Goal: Task Accomplishment & Management: Manage account settings

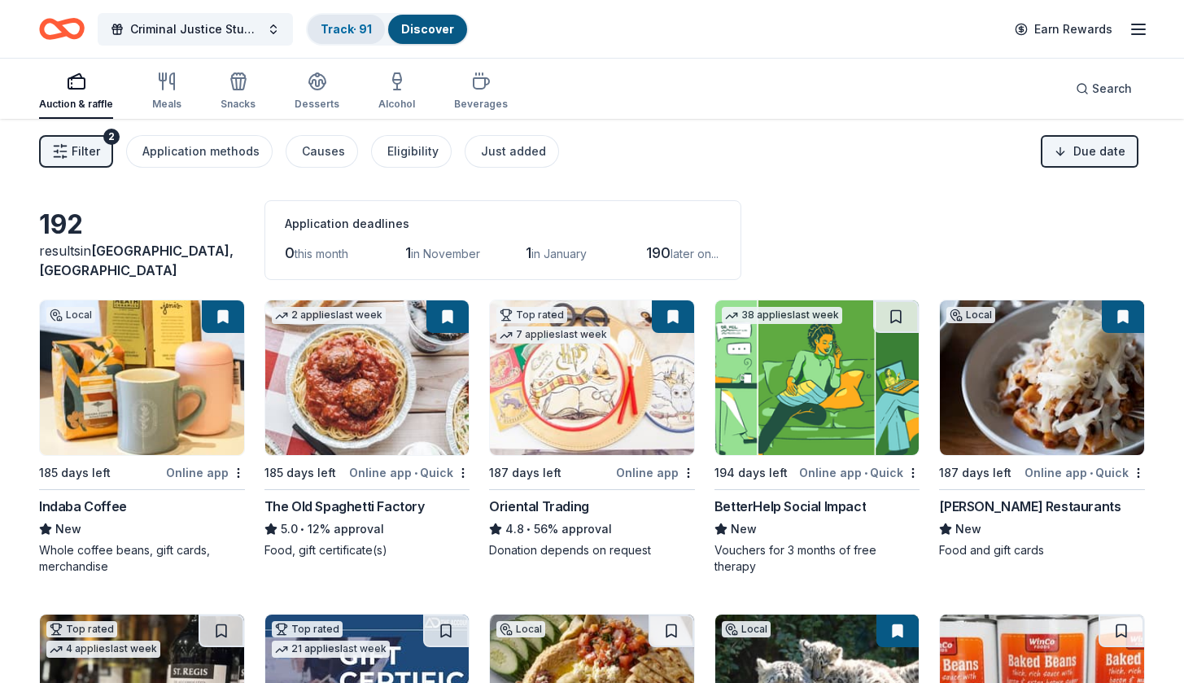
click at [347, 34] on link "Track · 91" at bounding box center [346, 29] width 51 height 14
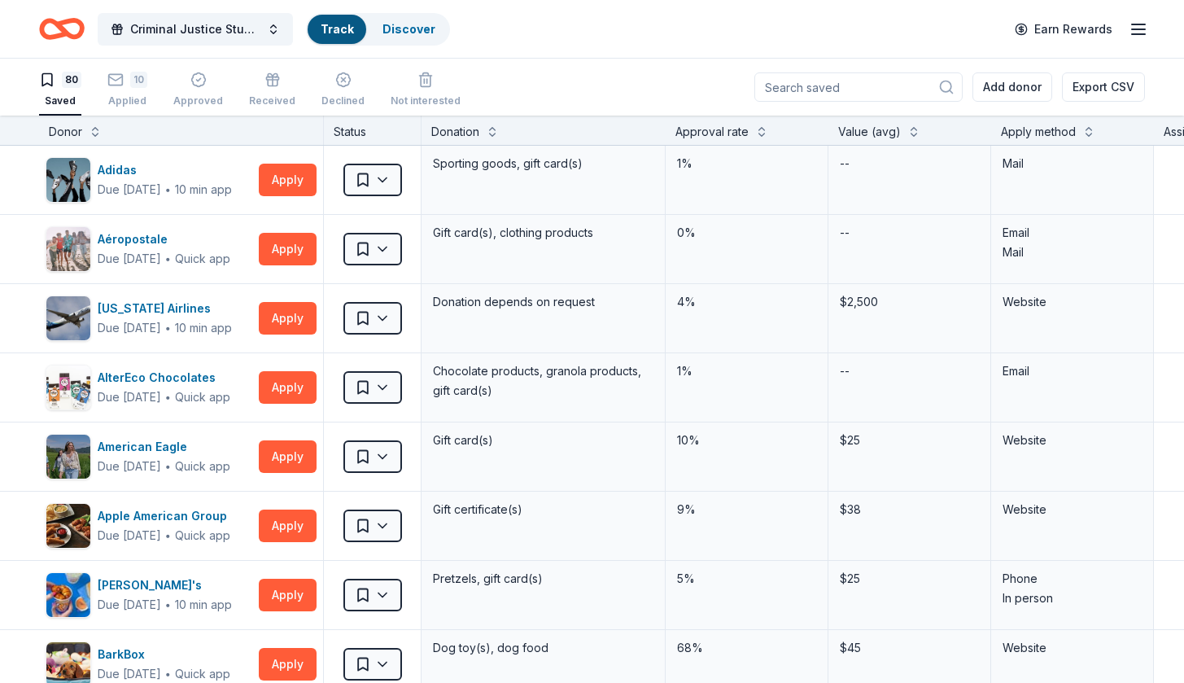
click at [347, 34] on link "Track" at bounding box center [337, 29] width 33 height 14
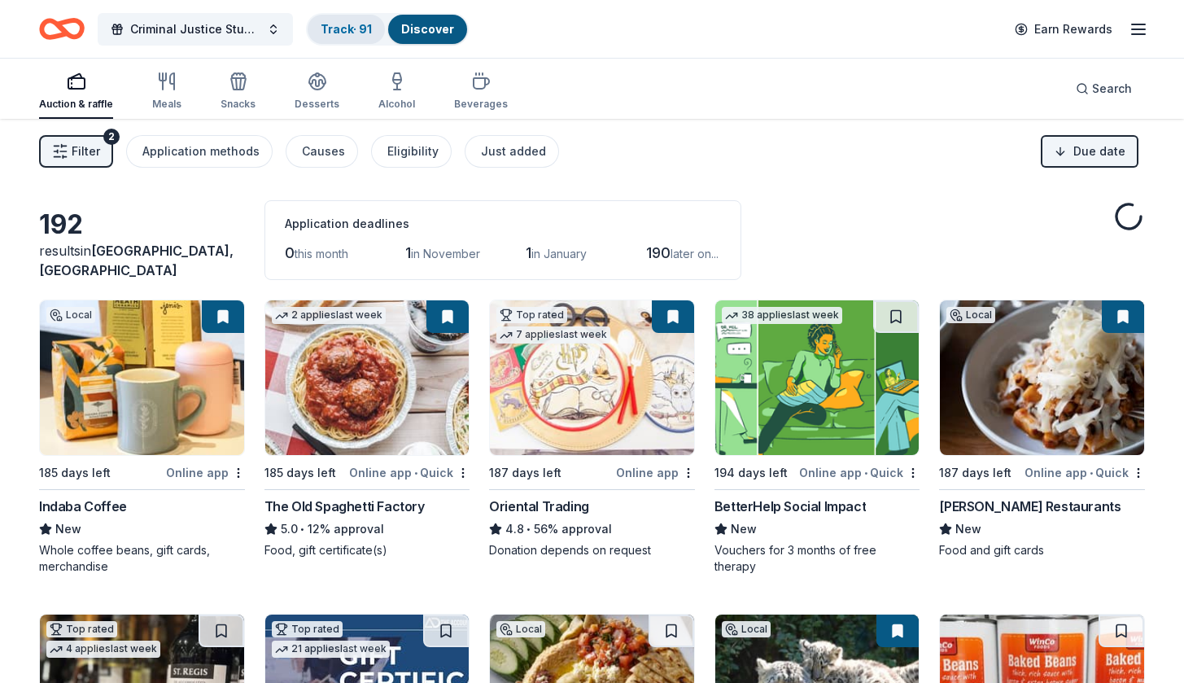
click at [343, 28] on link "Track · 91" at bounding box center [346, 29] width 51 height 14
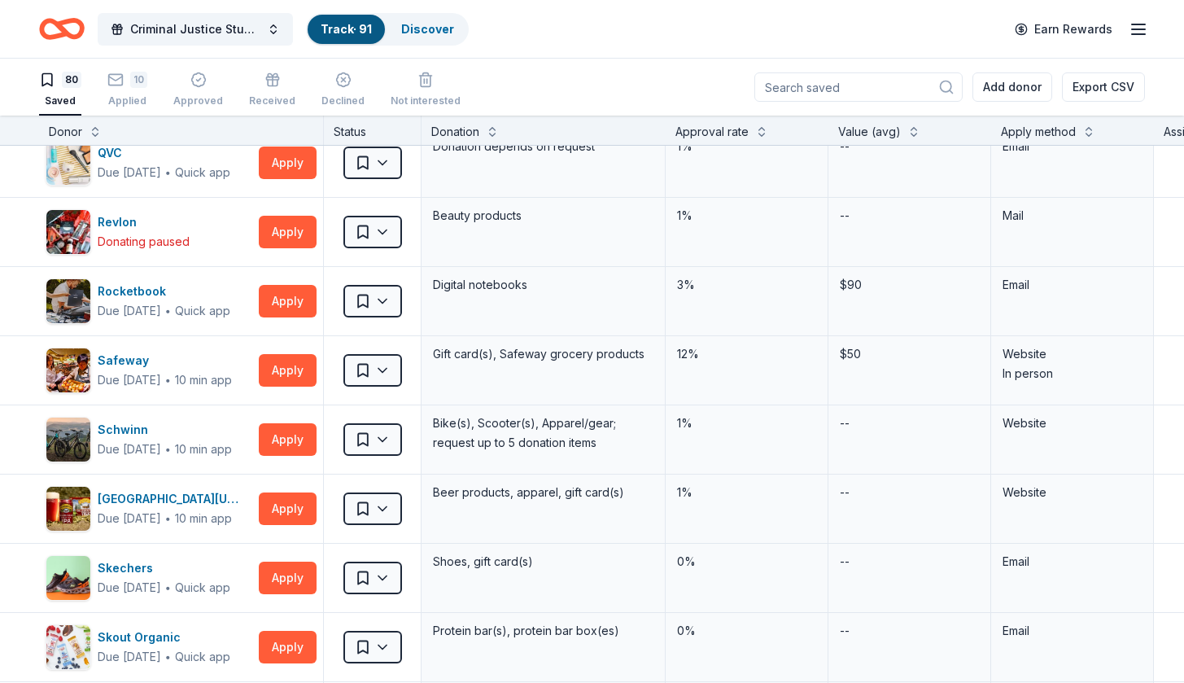
scroll to position [4220, 0]
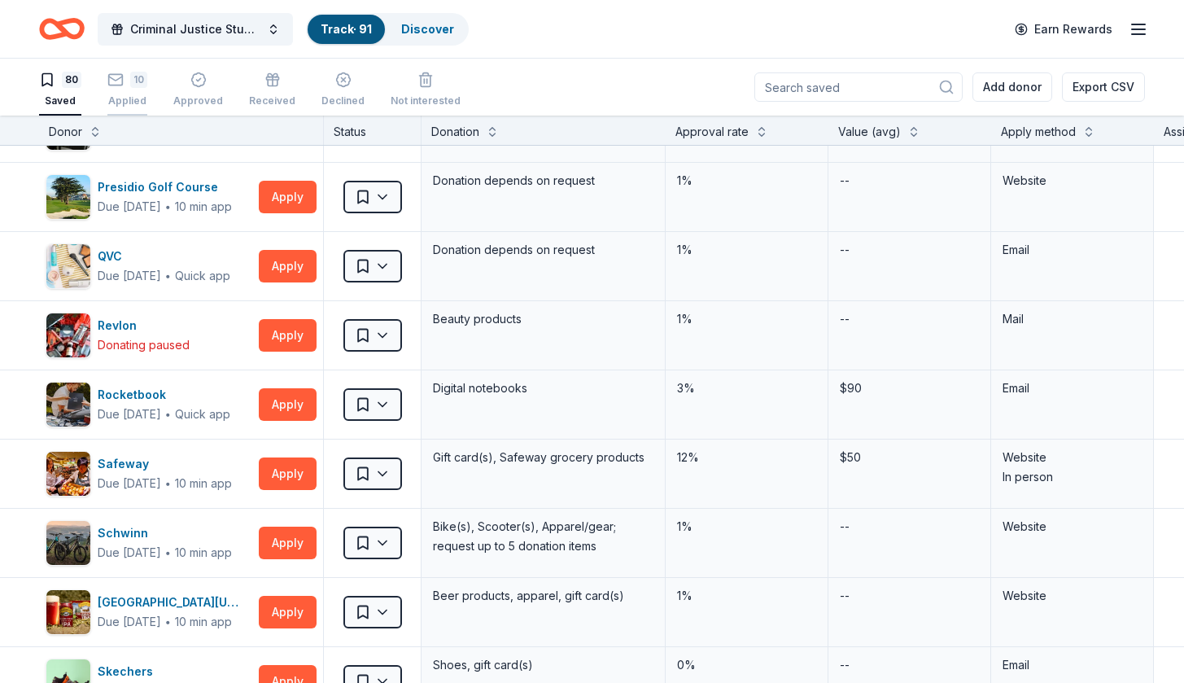
click at [131, 89] on div "10 Applied" at bounding box center [127, 90] width 40 height 36
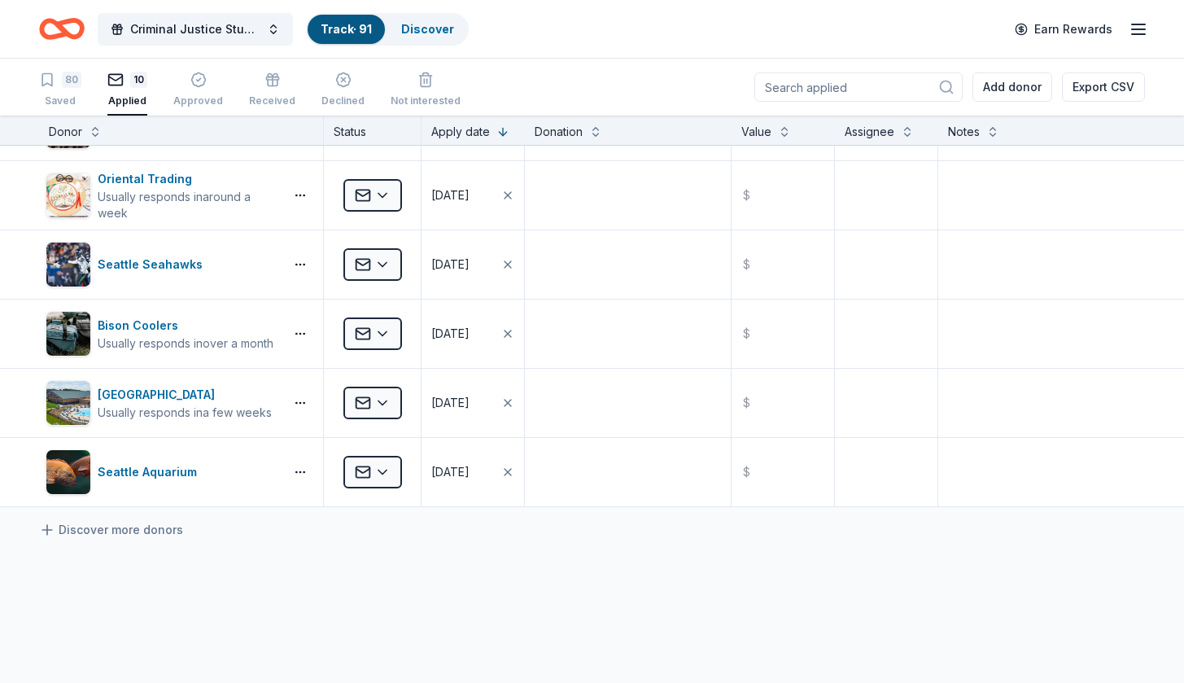
scroll to position [312, 0]
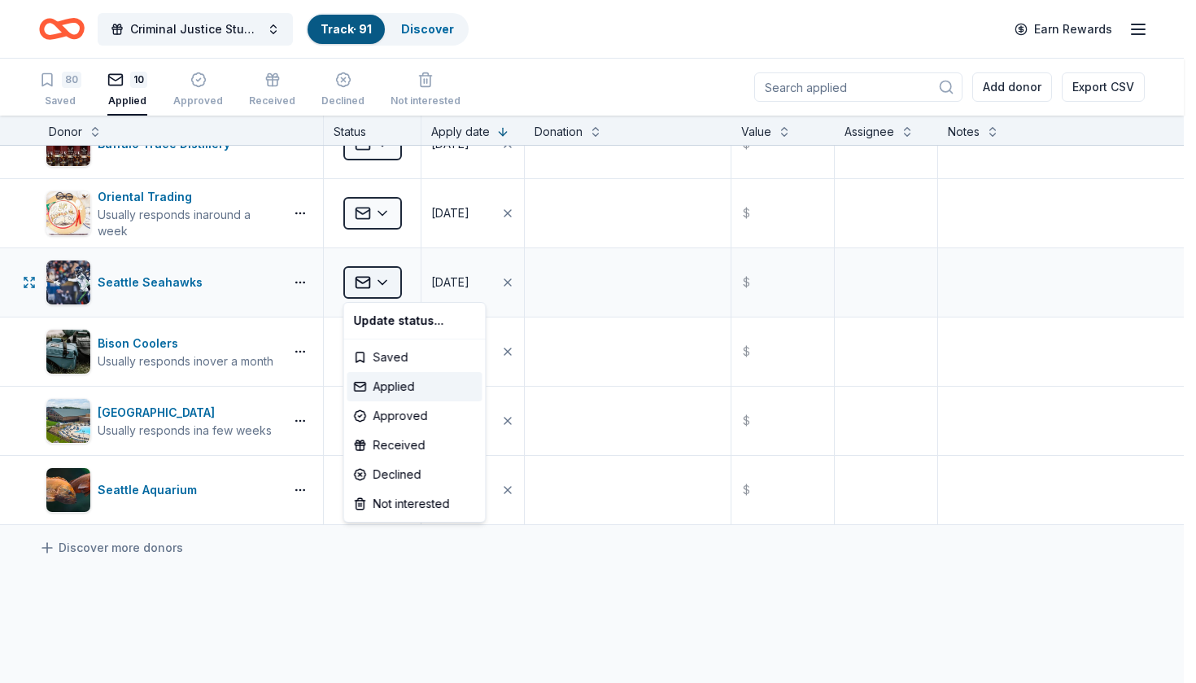
click at [383, 286] on html "Criminal Justice Students in Action Track · 91 Discover Earn Rewards 80 Saved 1…" at bounding box center [598, 341] width 1196 height 683
click at [400, 413] on div "Approved" at bounding box center [414, 415] width 135 height 29
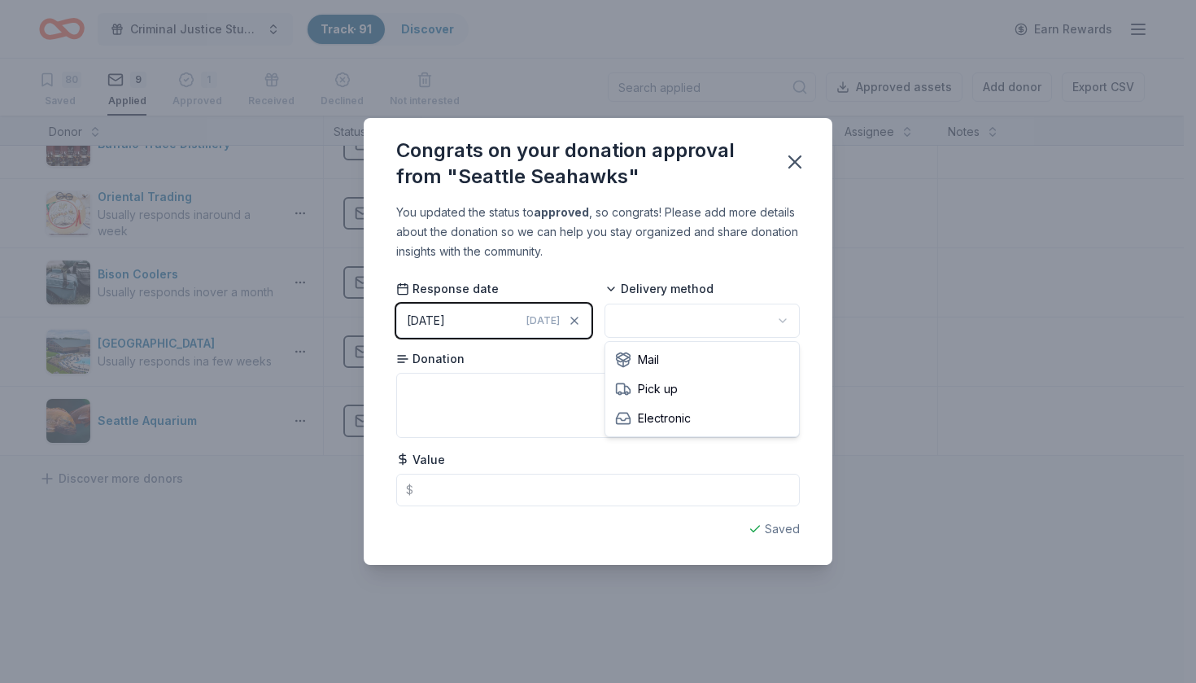
click at [638, 314] on html "Criminal Justice Students in Action Track · 91 Discover Earn Rewards 80 Saved 9…" at bounding box center [598, 341] width 1196 height 683
click at [791, 159] on icon "button" at bounding box center [794, 161] width 23 height 23
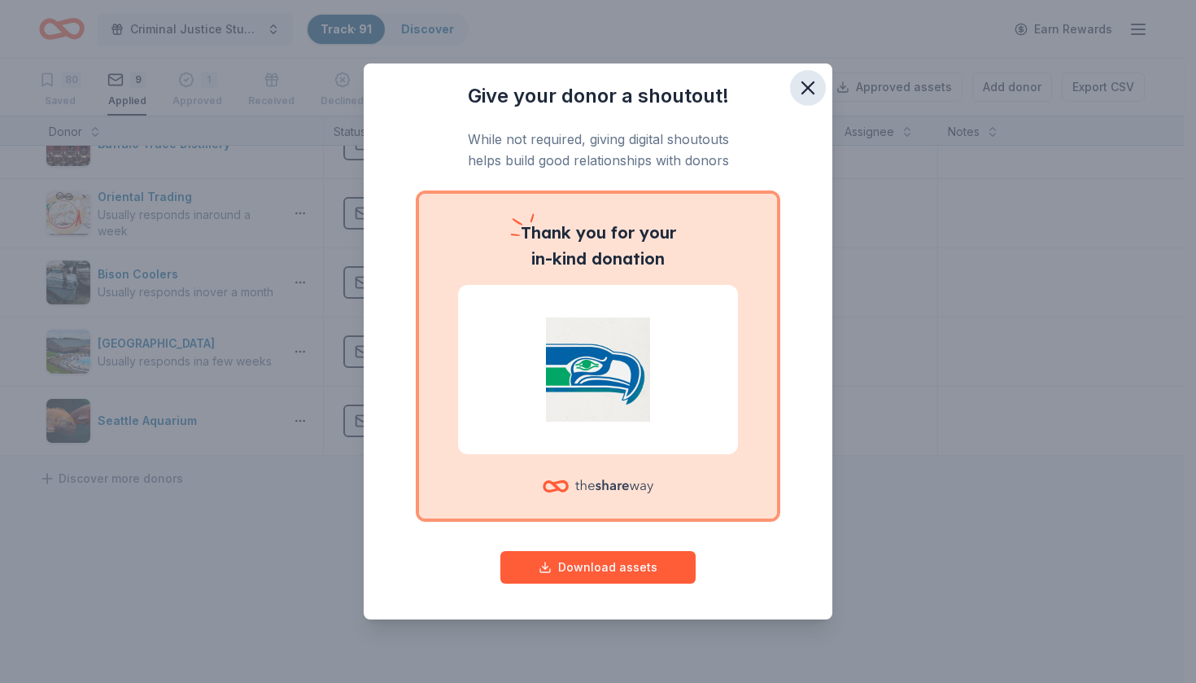
click at [810, 85] on icon "button" at bounding box center [807, 87] width 11 height 11
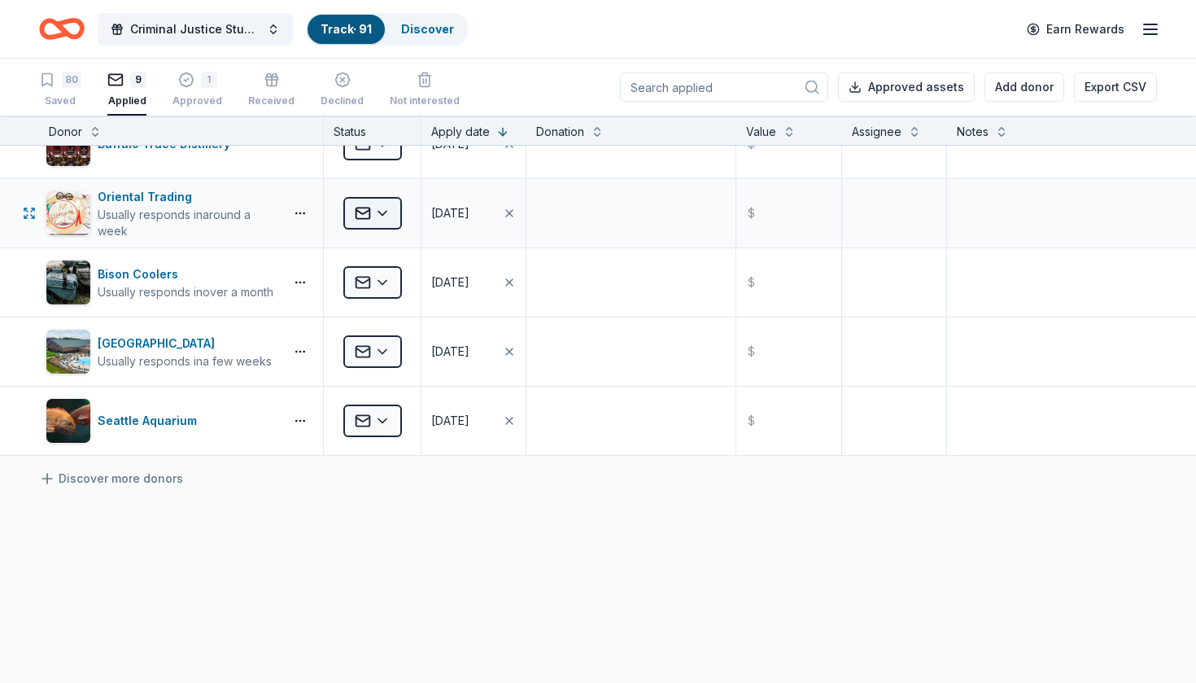
click at [383, 216] on html "Criminal Justice Students in Action Track · 91 Discover Earn Rewards 80 Saved 9…" at bounding box center [598, 341] width 1196 height 683
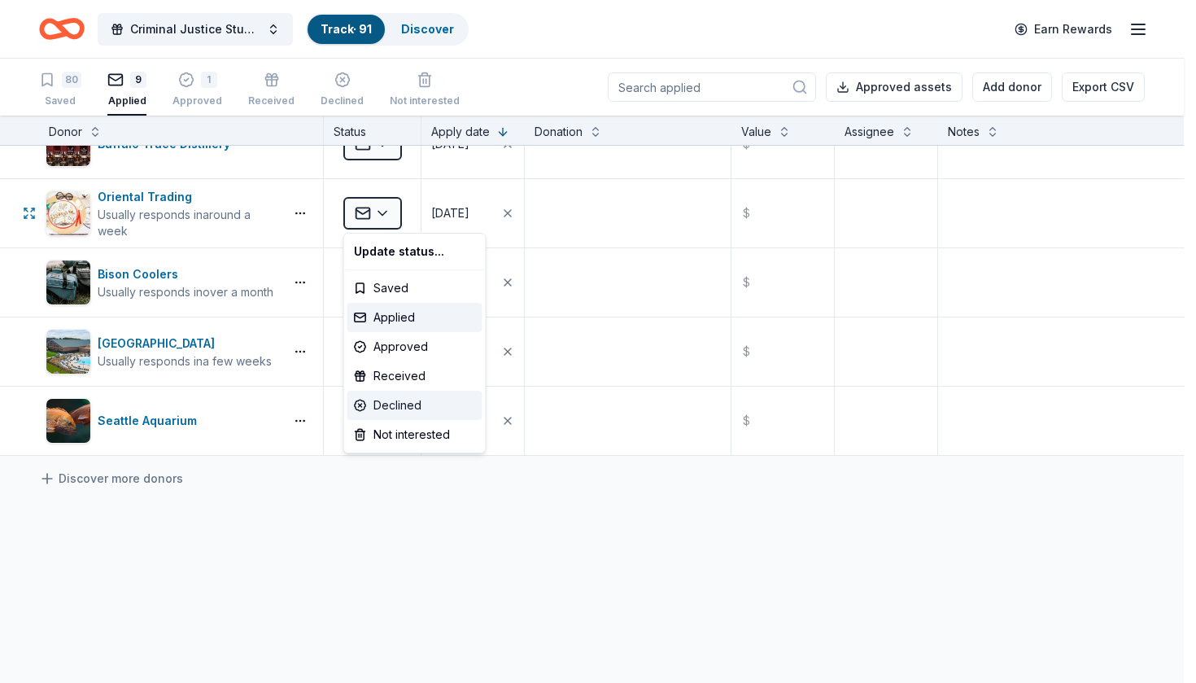
click at [395, 408] on div "Declined" at bounding box center [414, 404] width 135 height 29
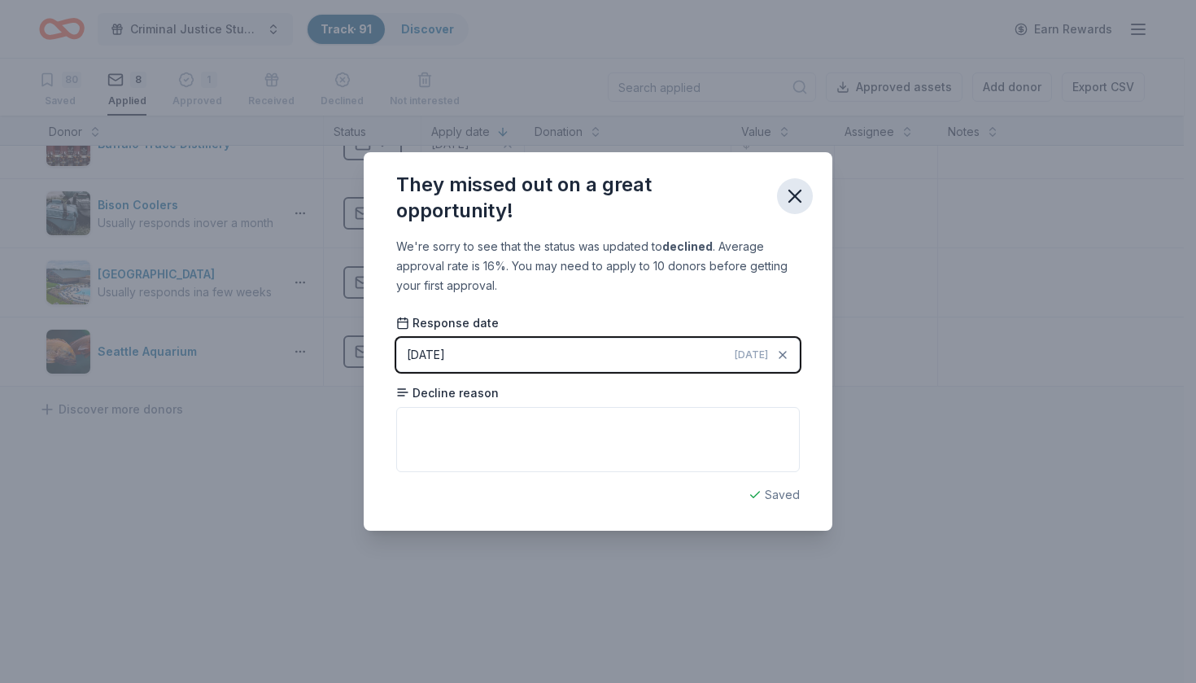
click at [788, 195] on icon "button" at bounding box center [794, 196] width 23 height 23
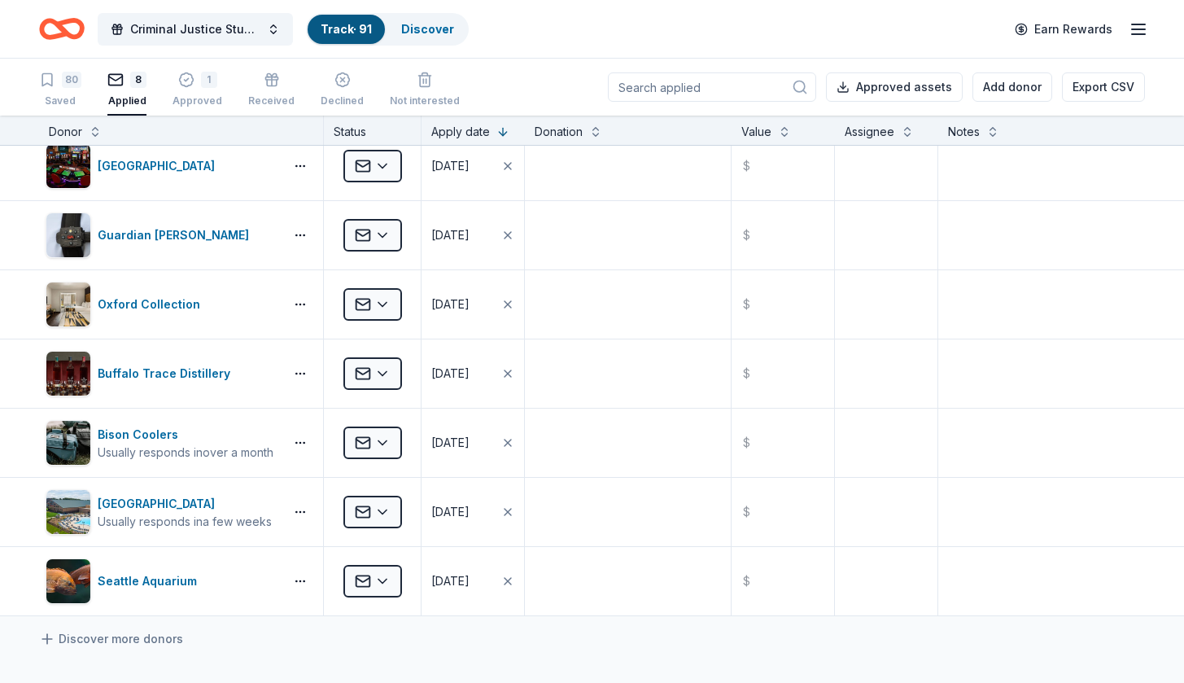
scroll to position [0, 0]
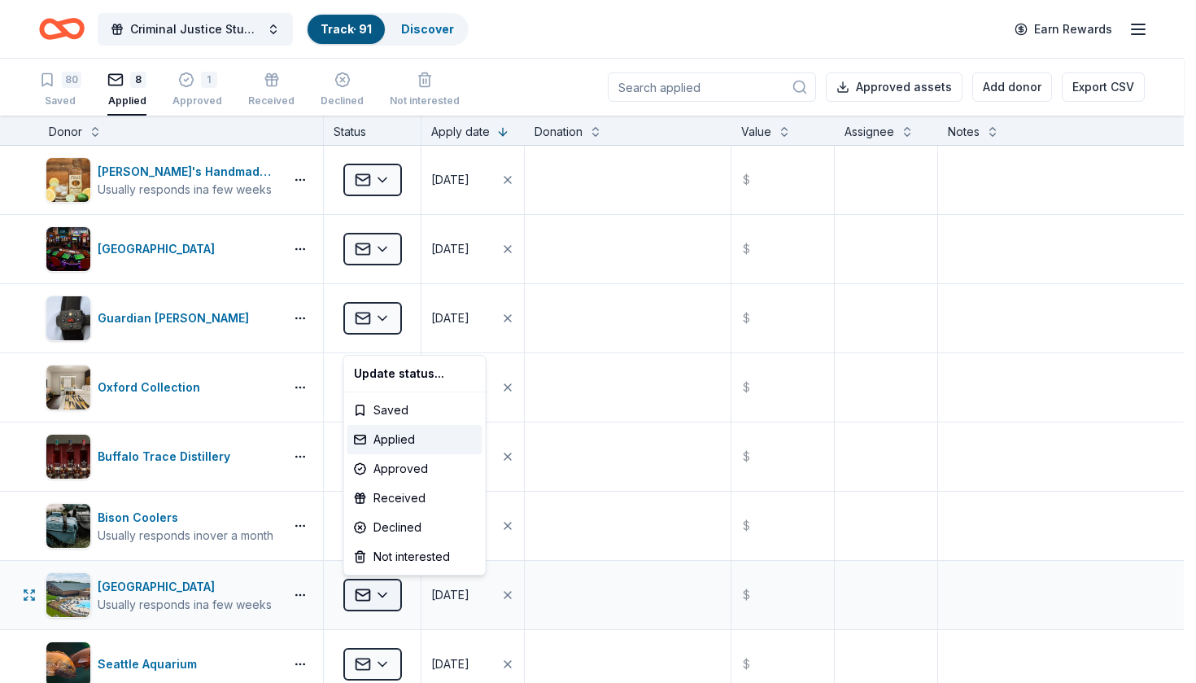
click at [385, 598] on html "Criminal Justice Students in Action Track · 91 Discover Earn Rewards 80 Saved 8…" at bounding box center [598, 341] width 1196 height 683
click at [427, 478] on div "Approved" at bounding box center [414, 468] width 135 height 29
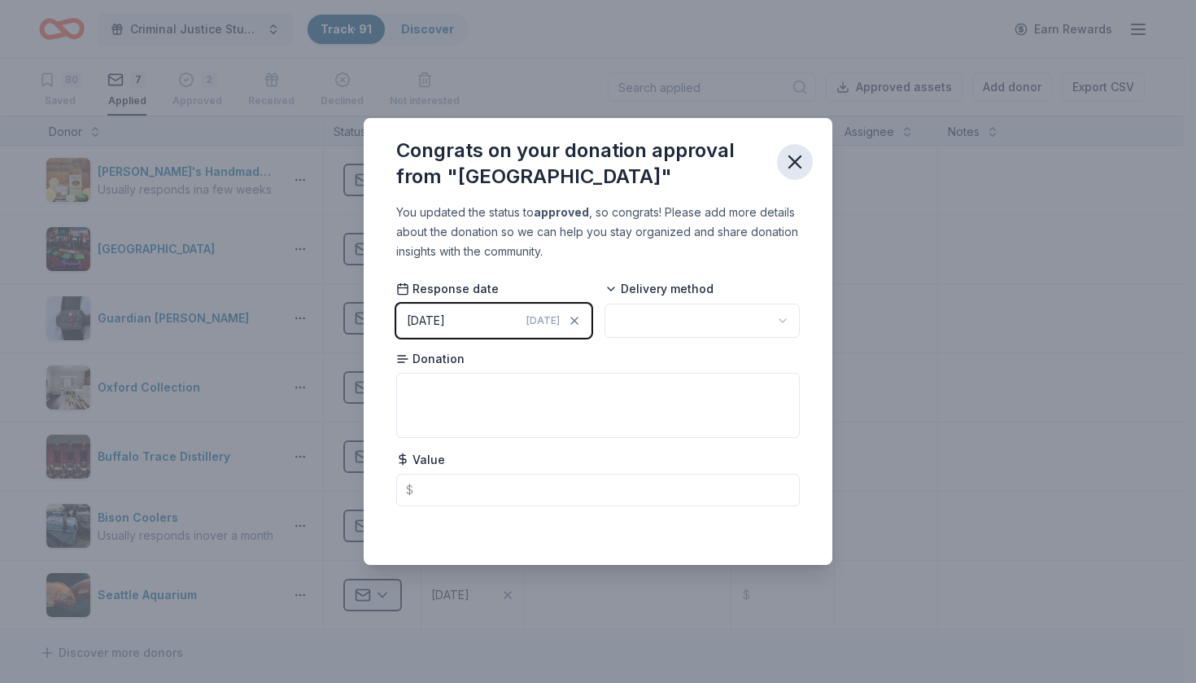
click at [796, 159] on icon "button" at bounding box center [794, 161] width 23 height 23
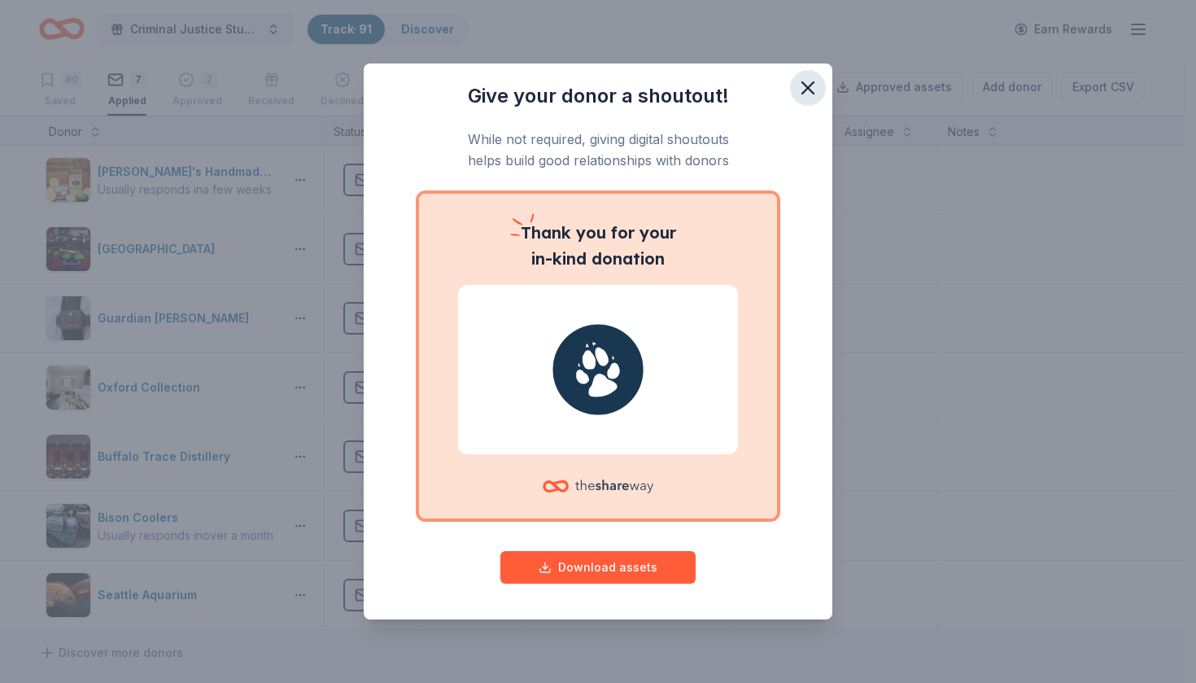
click at [808, 89] on icon "button" at bounding box center [807, 87] width 23 height 23
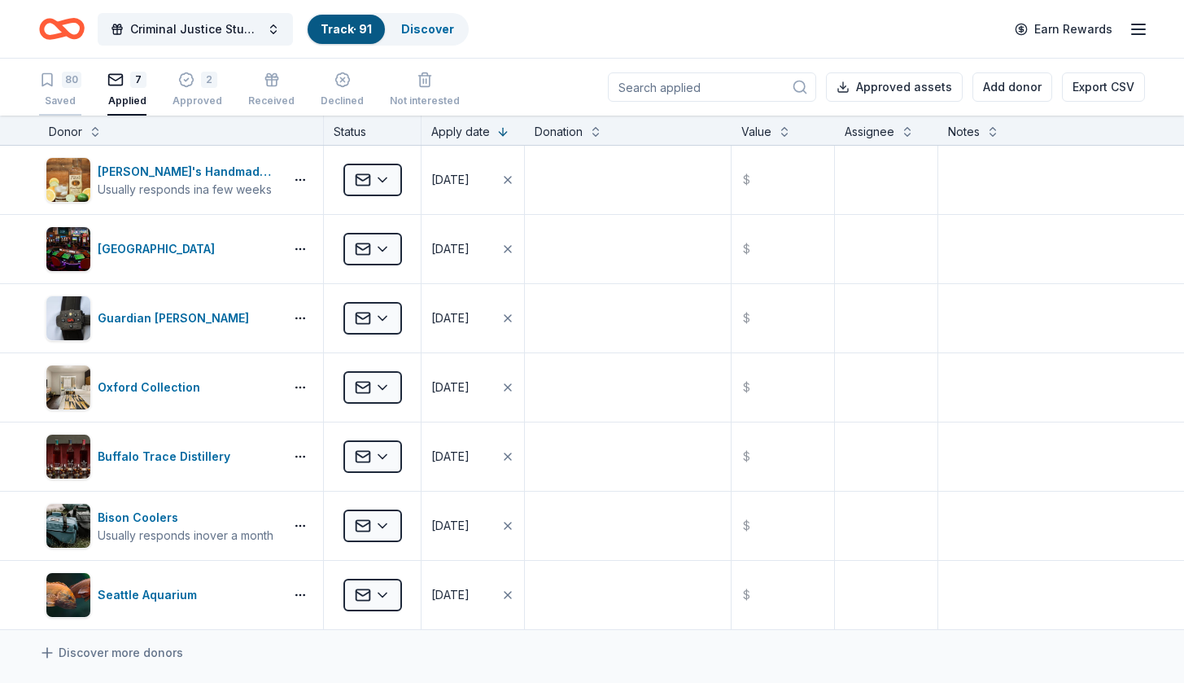
click at [65, 91] on div "80 Saved" at bounding box center [60, 90] width 42 height 36
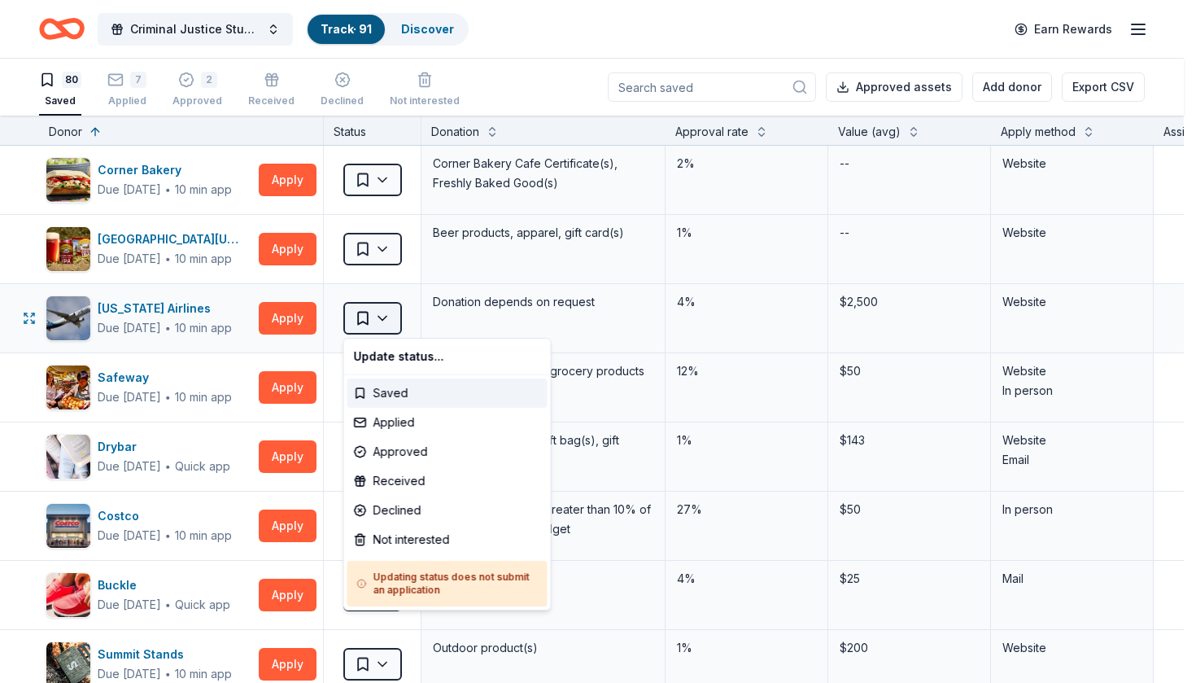
click at [387, 321] on html "Criminal Justice Students in Action Track · 91 Discover Earn Rewards 80 Saved 7…" at bounding box center [598, 341] width 1196 height 683
click at [406, 509] on div "Declined" at bounding box center [447, 509] width 200 height 29
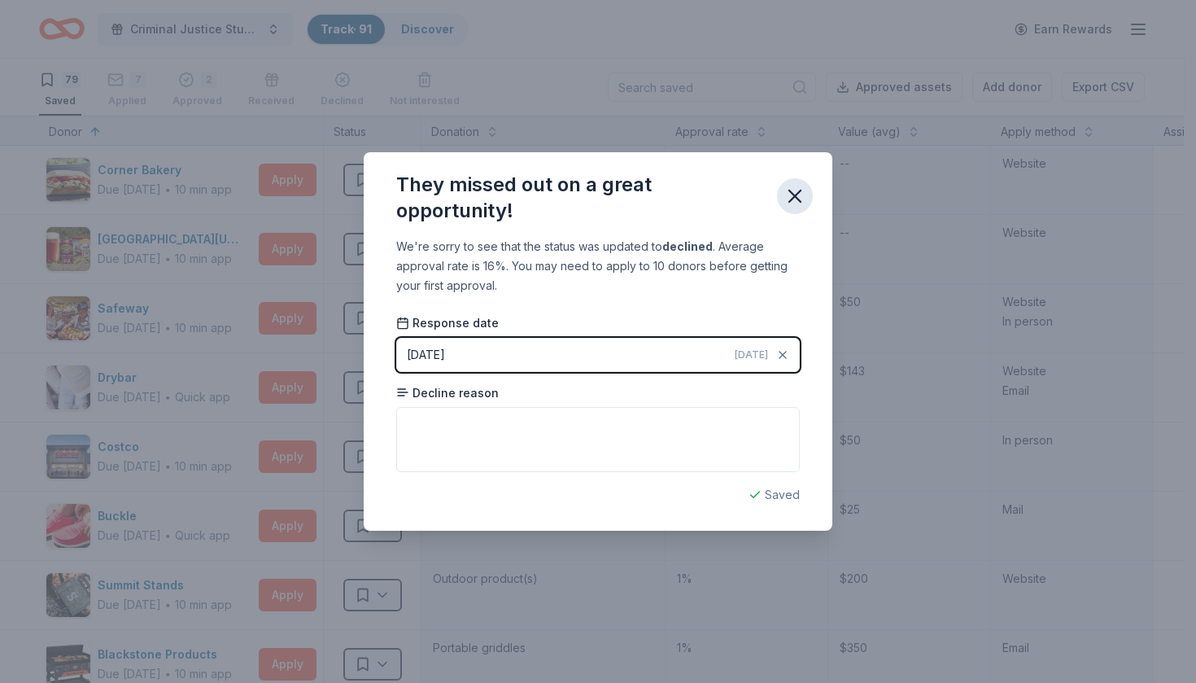
click at [794, 197] on icon "button" at bounding box center [794, 195] width 11 height 11
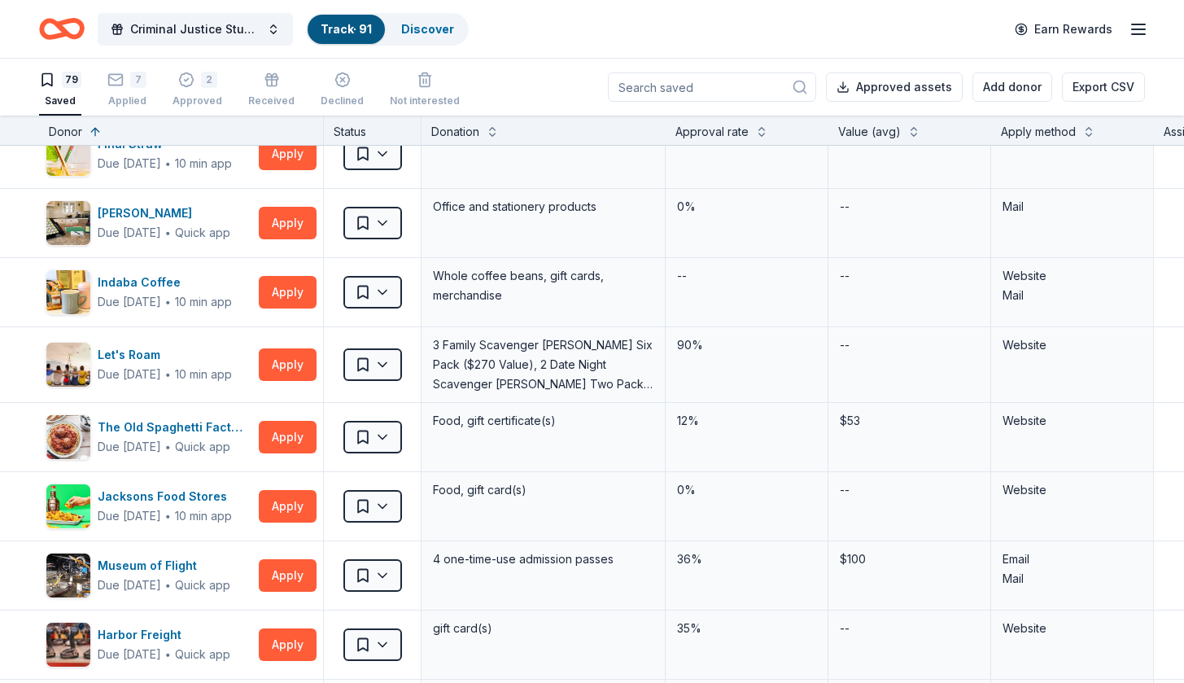
scroll to position [587, 0]
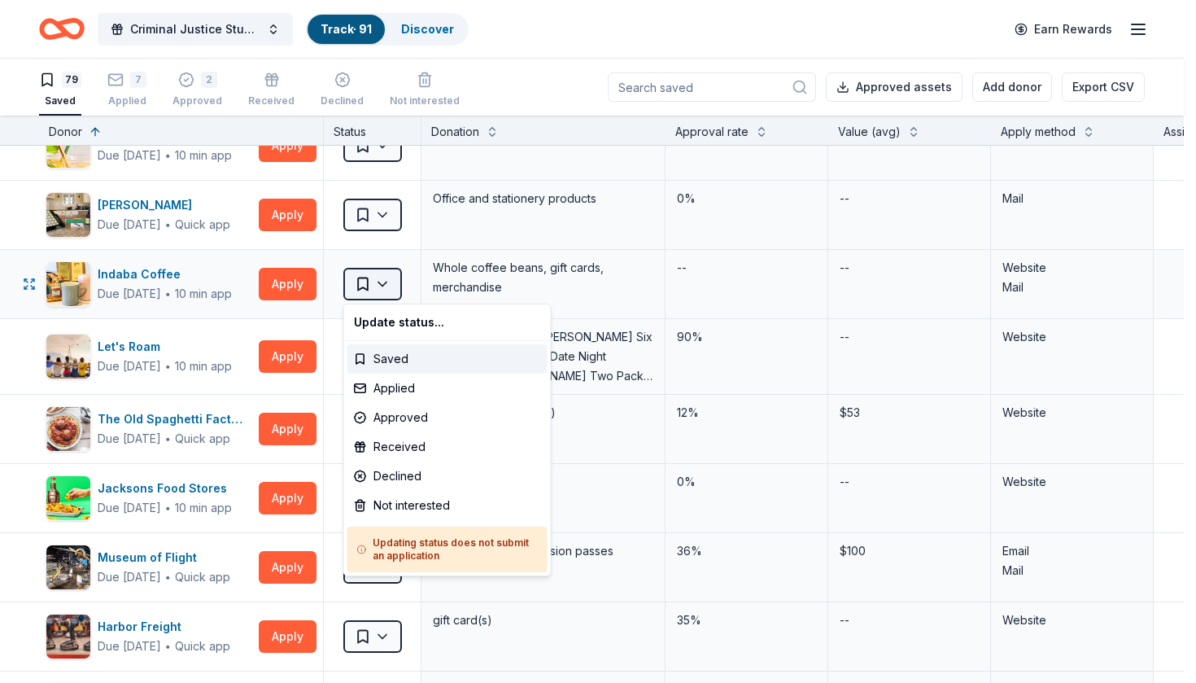
click at [386, 281] on html "Criminal Justice Students in Action Track · 91 Discover Earn Rewards 79 Saved 7…" at bounding box center [598, 341] width 1196 height 683
click at [392, 385] on div "Applied" at bounding box center [447, 387] width 200 height 29
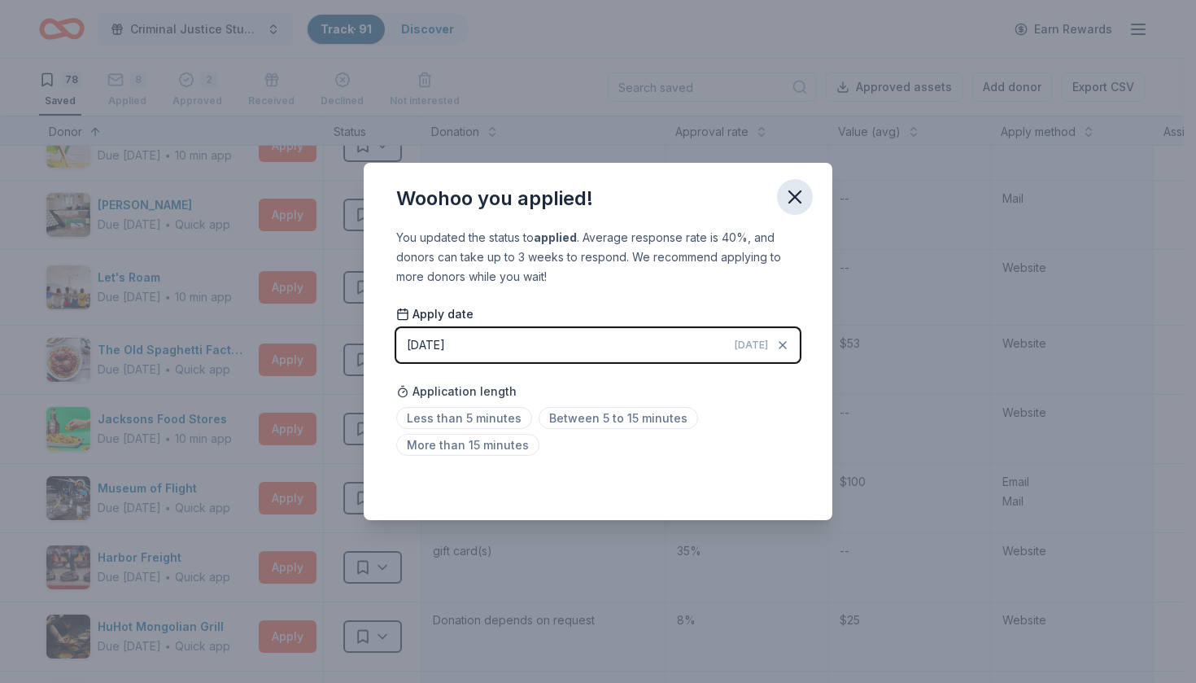
click at [800, 198] on icon "button" at bounding box center [794, 196] width 23 height 23
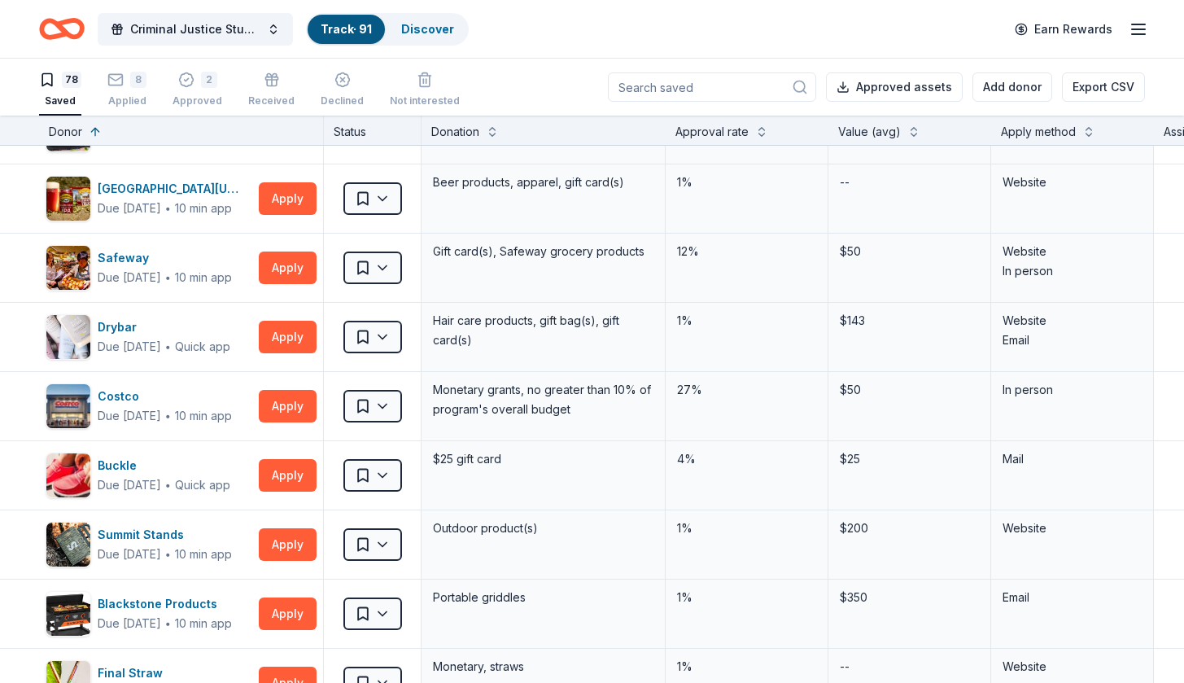
scroll to position [0, 0]
